Goal: Task Accomplishment & Management: Use online tool/utility

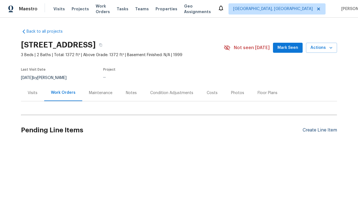
click at [318, 130] on div "Create Line Item" at bounding box center [320, 130] width 34 height 5
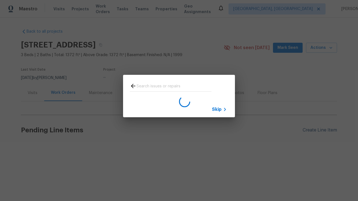
click at [217, 109] on span "Skip" at bounding box center [217, 110] width 10 height 6
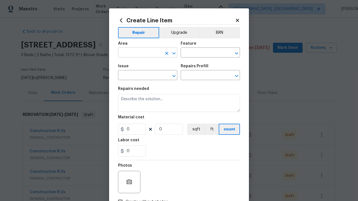
click at [138, 53] on input "text" at bounding box center [140, 53] width 44 height 9
type input "Bedroom"
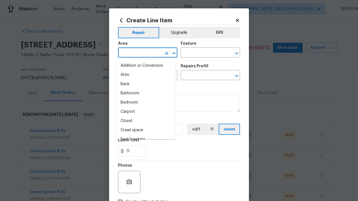
click at [144, 103] on li "Bedroom" at bounding box center [145, 102] width 59 height 9
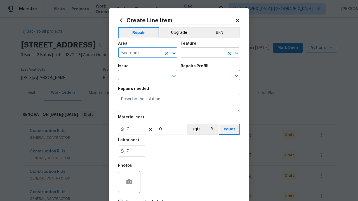
type input "Bedroom"
click at [200, 53] on input "text" at bounding box center [203, 53] width 44 height 9
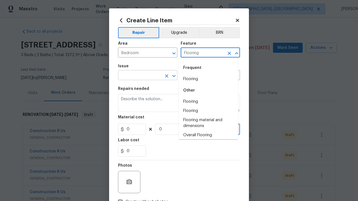
click at [206, 79] on li "Flooring" at bounding box center [208, 79] width 59 height 9
type input "Flooring"
click at [138, 76] on input "text" at bounding box center [140, 76] width 44 height 9
type input "Wallpaper"
